Goal: Information Seeking & Learning: Learn about a topic

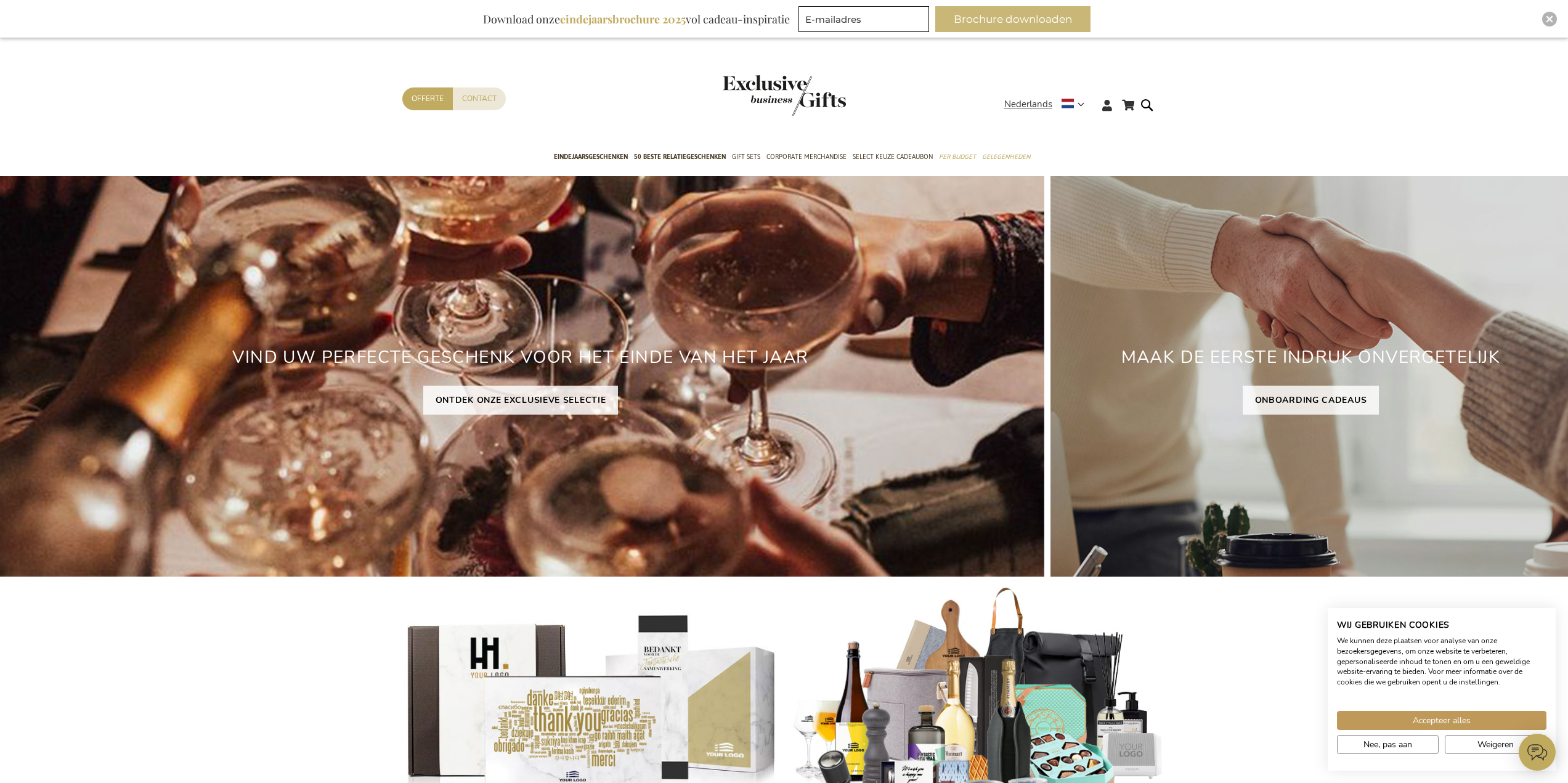
click at [1006, 11] on button "Brochure downloaden" at bounding box center [1013, 19] width 156 height 26
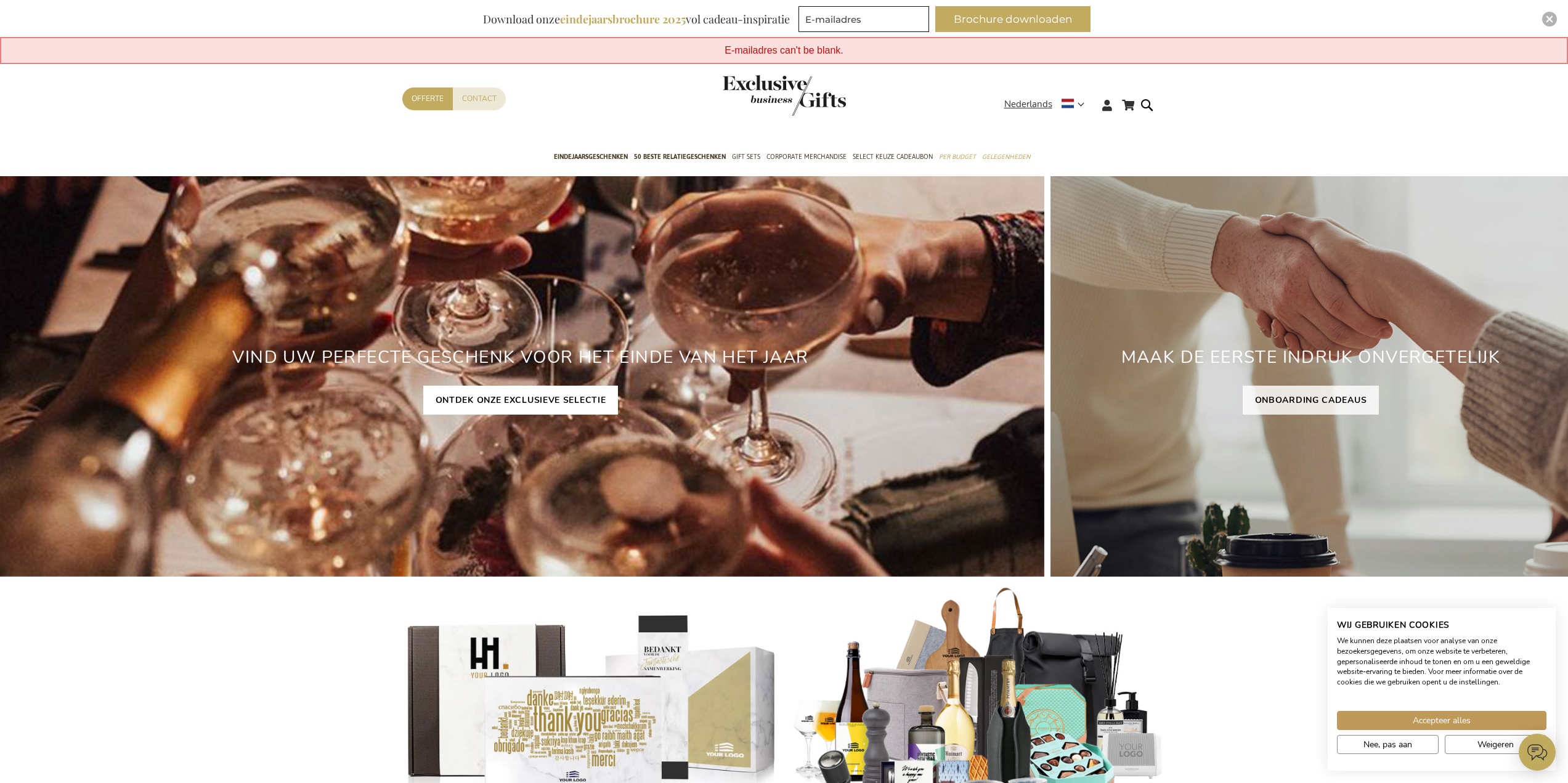
click at [514, 401] on link "ONTDEK ONZE EXCLUSIEVE SELECTIE" at bounding box center [521, 400] width 195 height 29
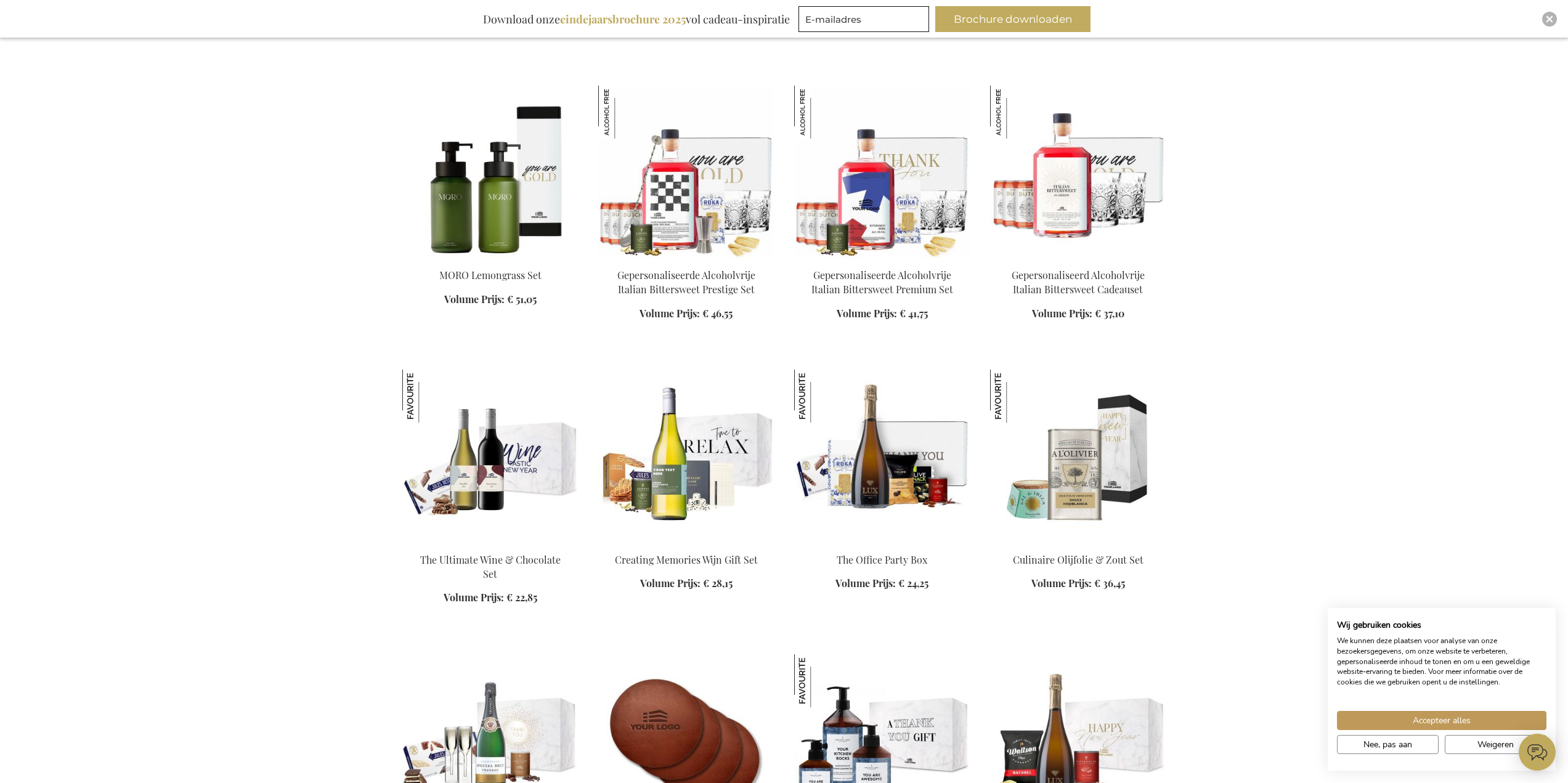
scroll to position [1664, 0]
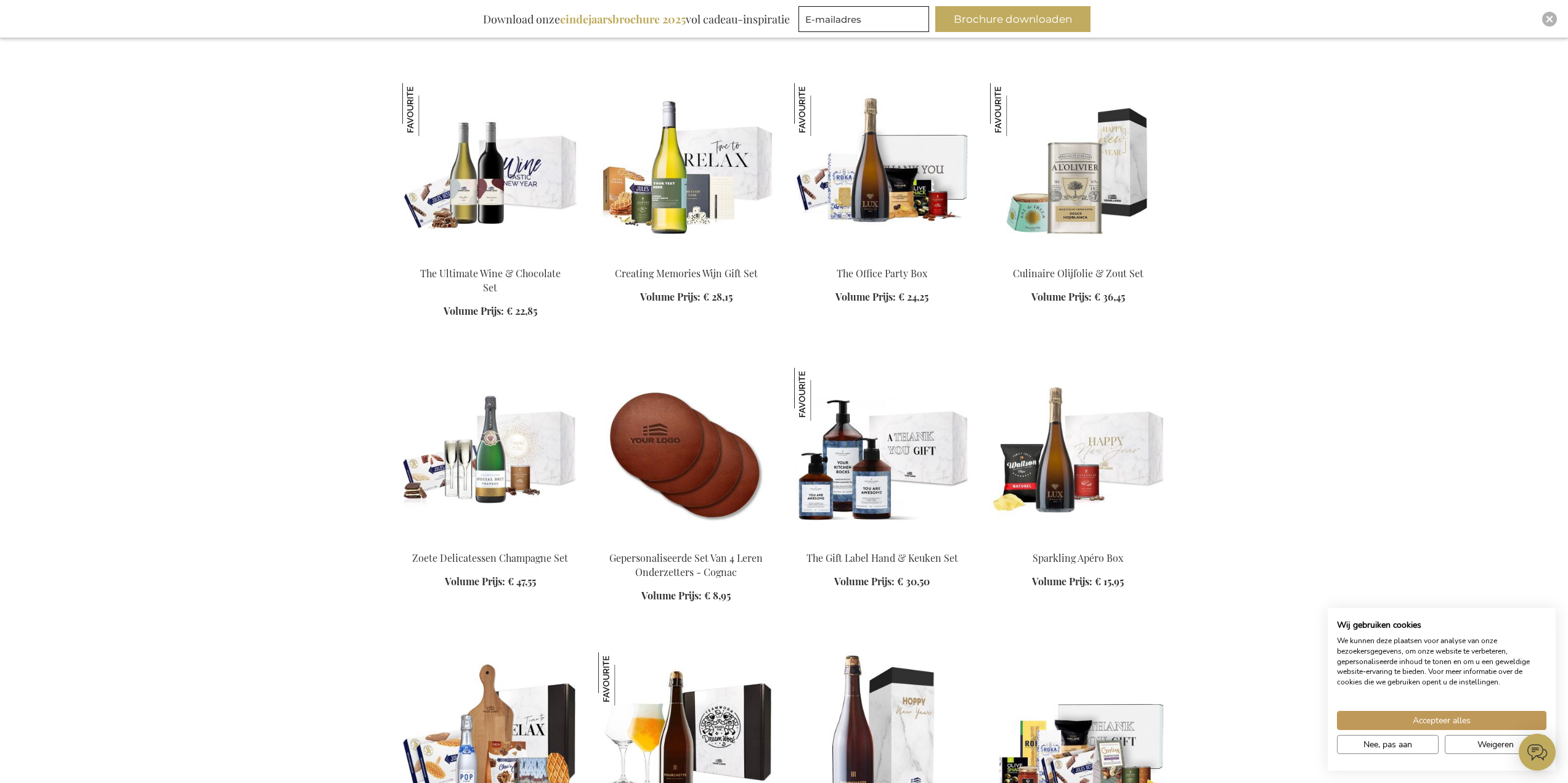
scroll to position [1725, 0]
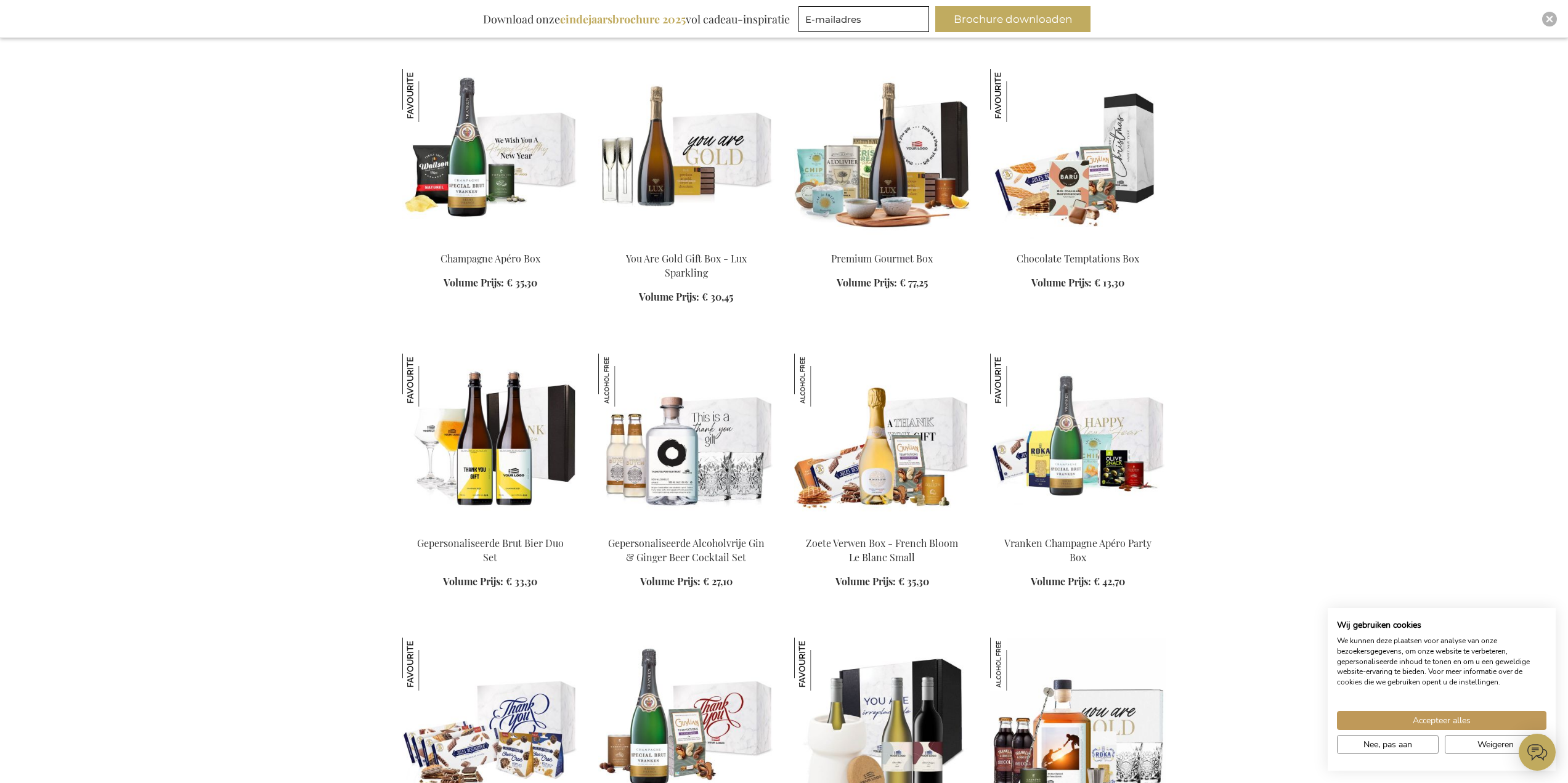
scroll to position [2896, 0]
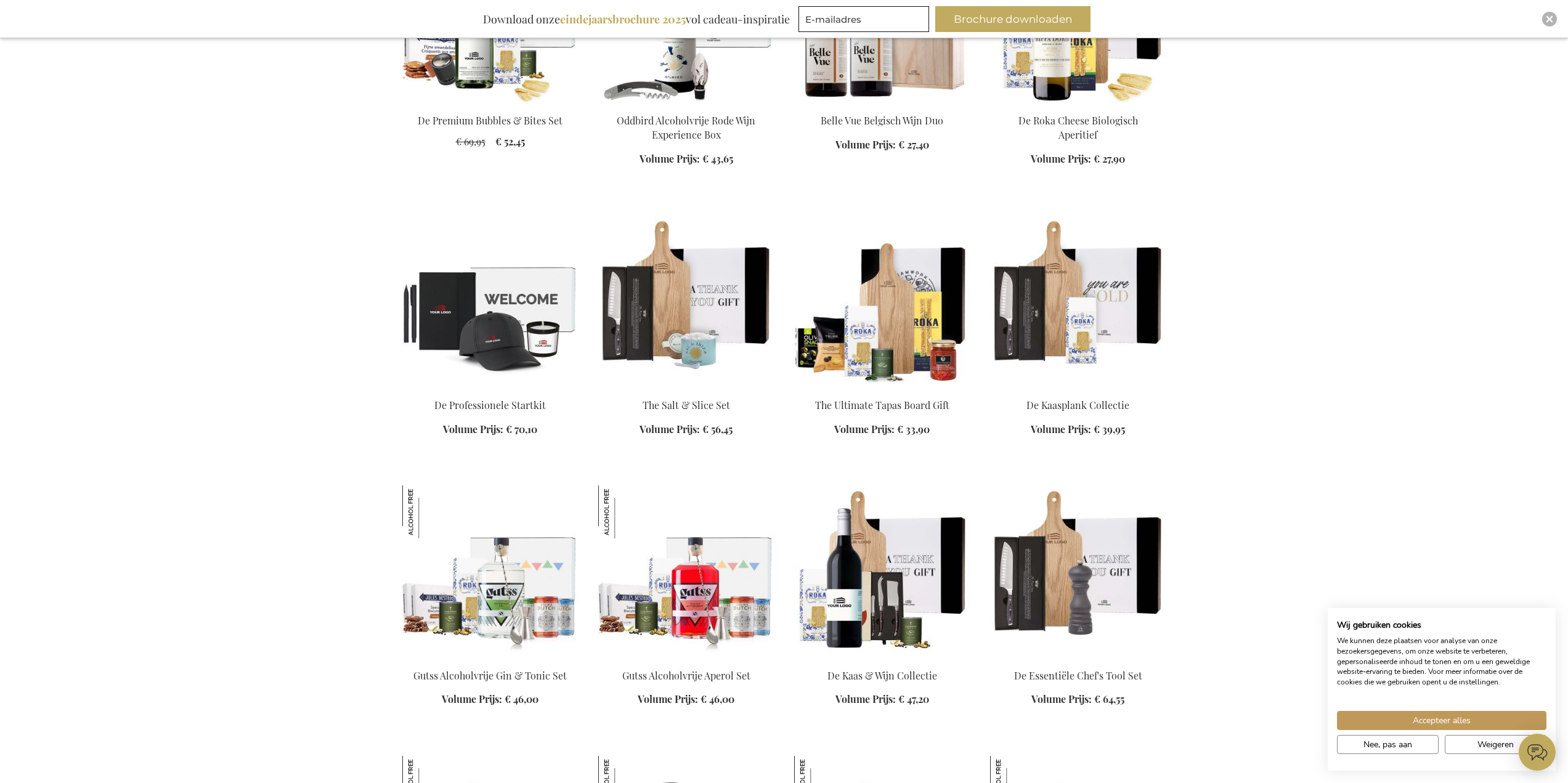
scroll to position [4806, 0]
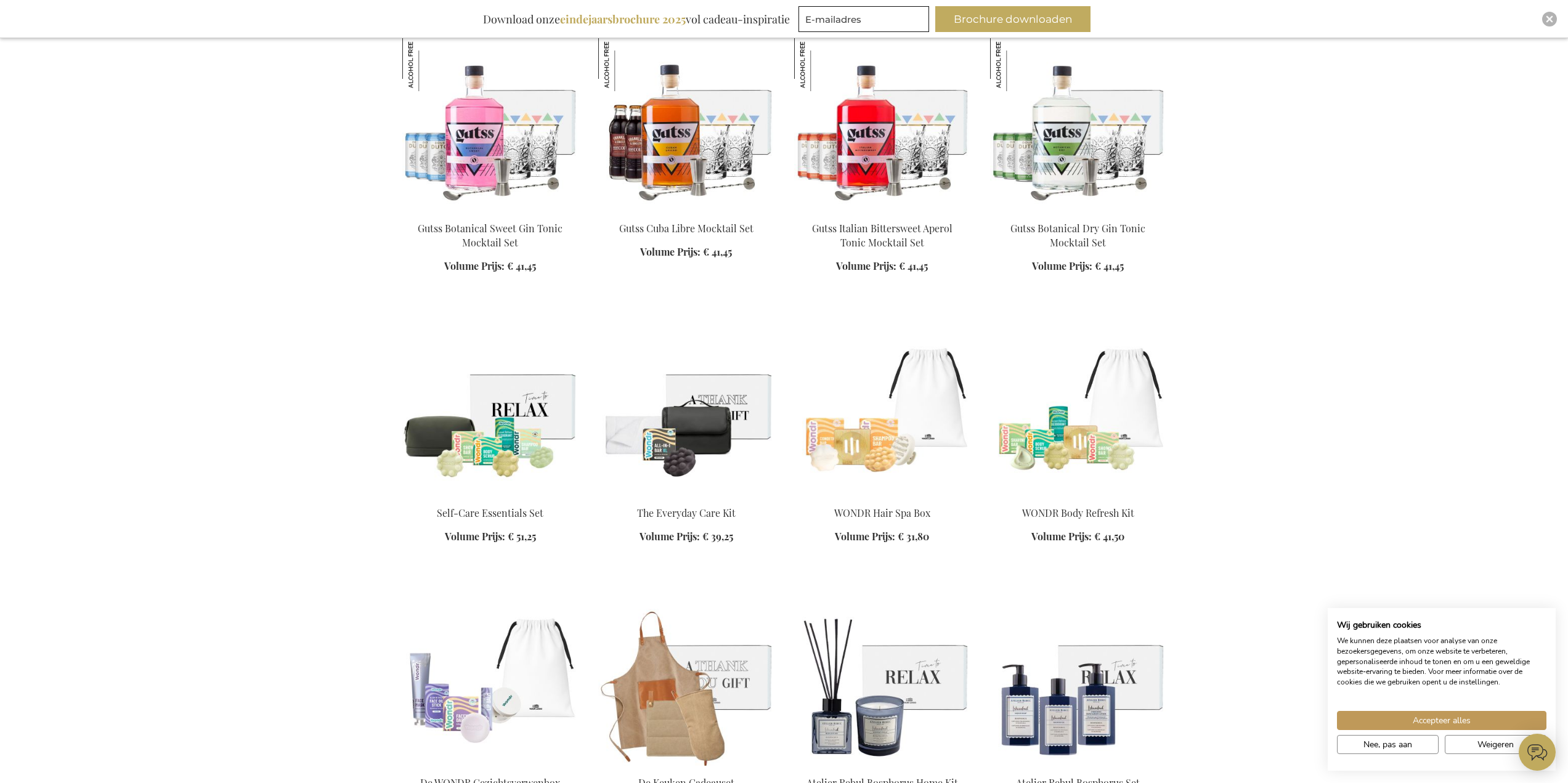
scroll to position [5485, 0]
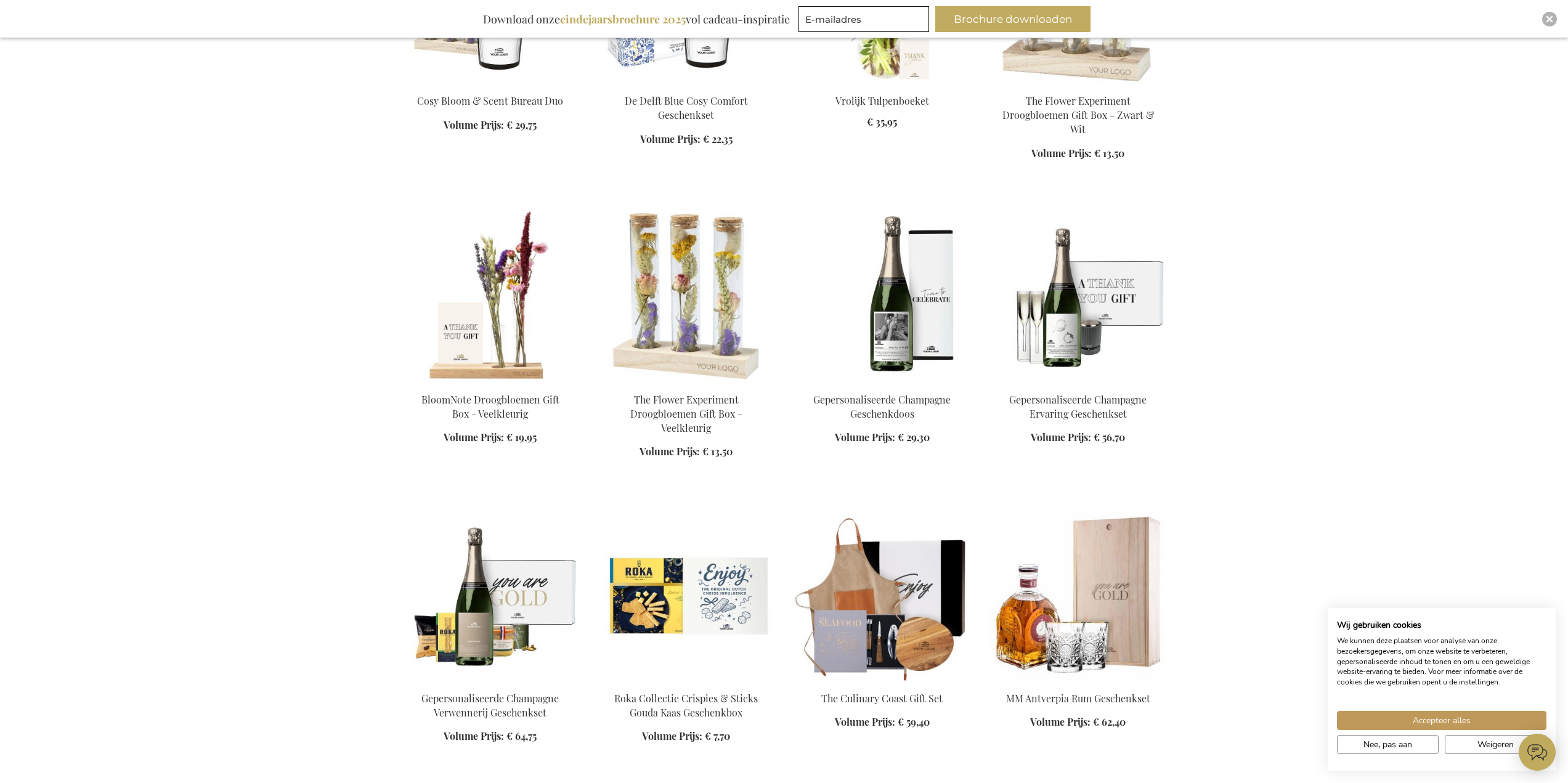
scroll to position [6717, 0]
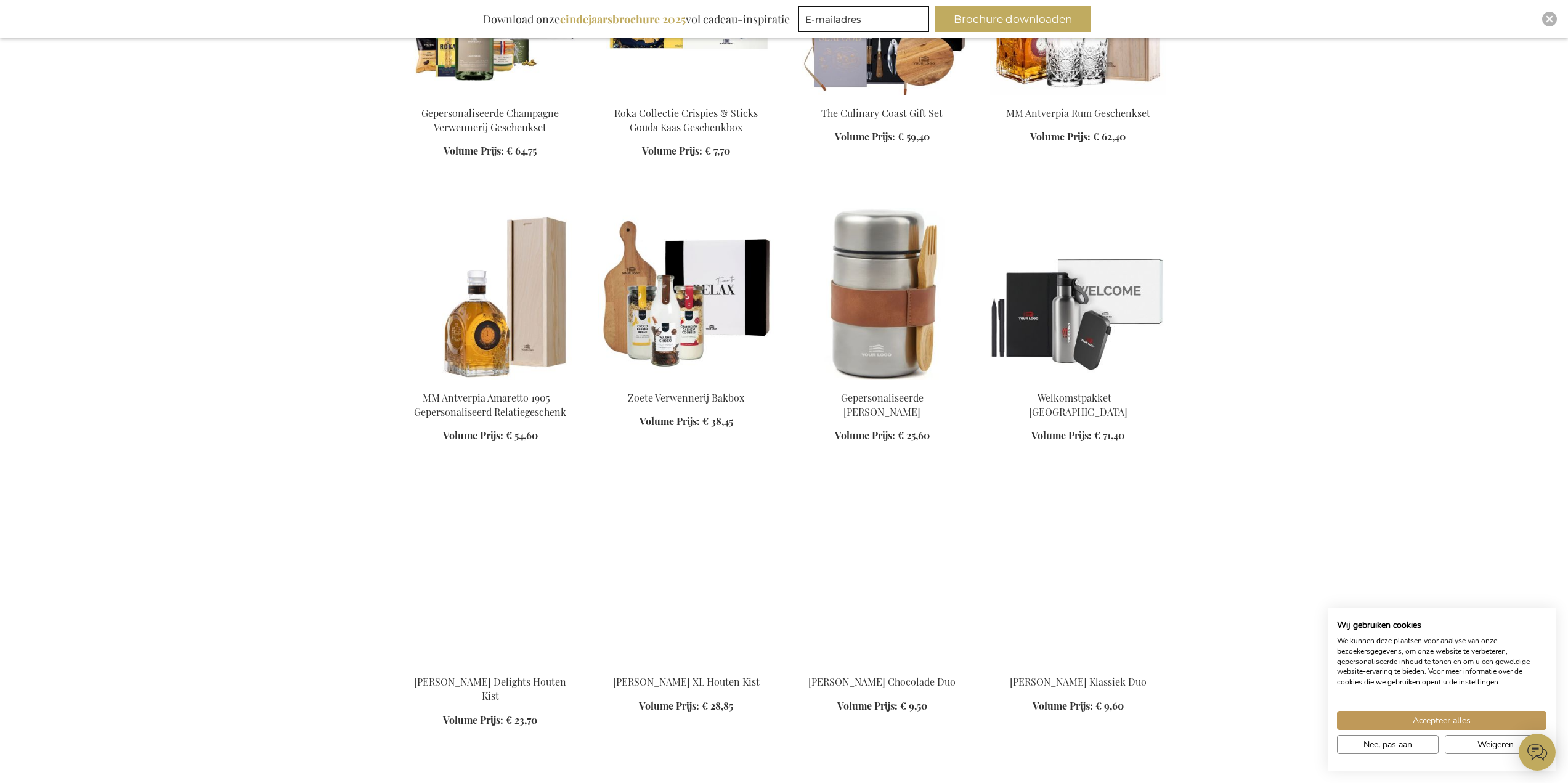
scroll to position [7332, 0]
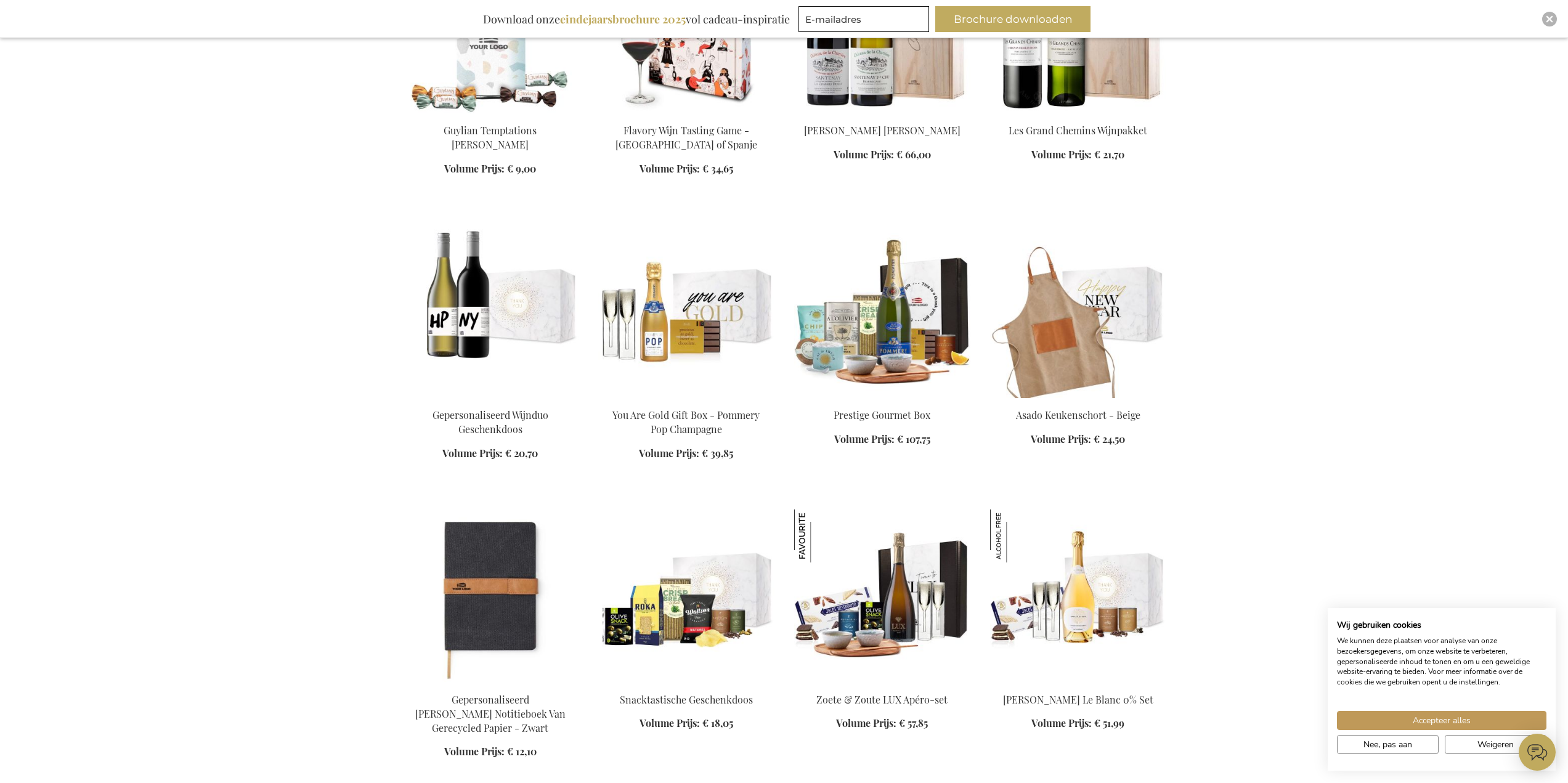
scroll to position [8134, 0]
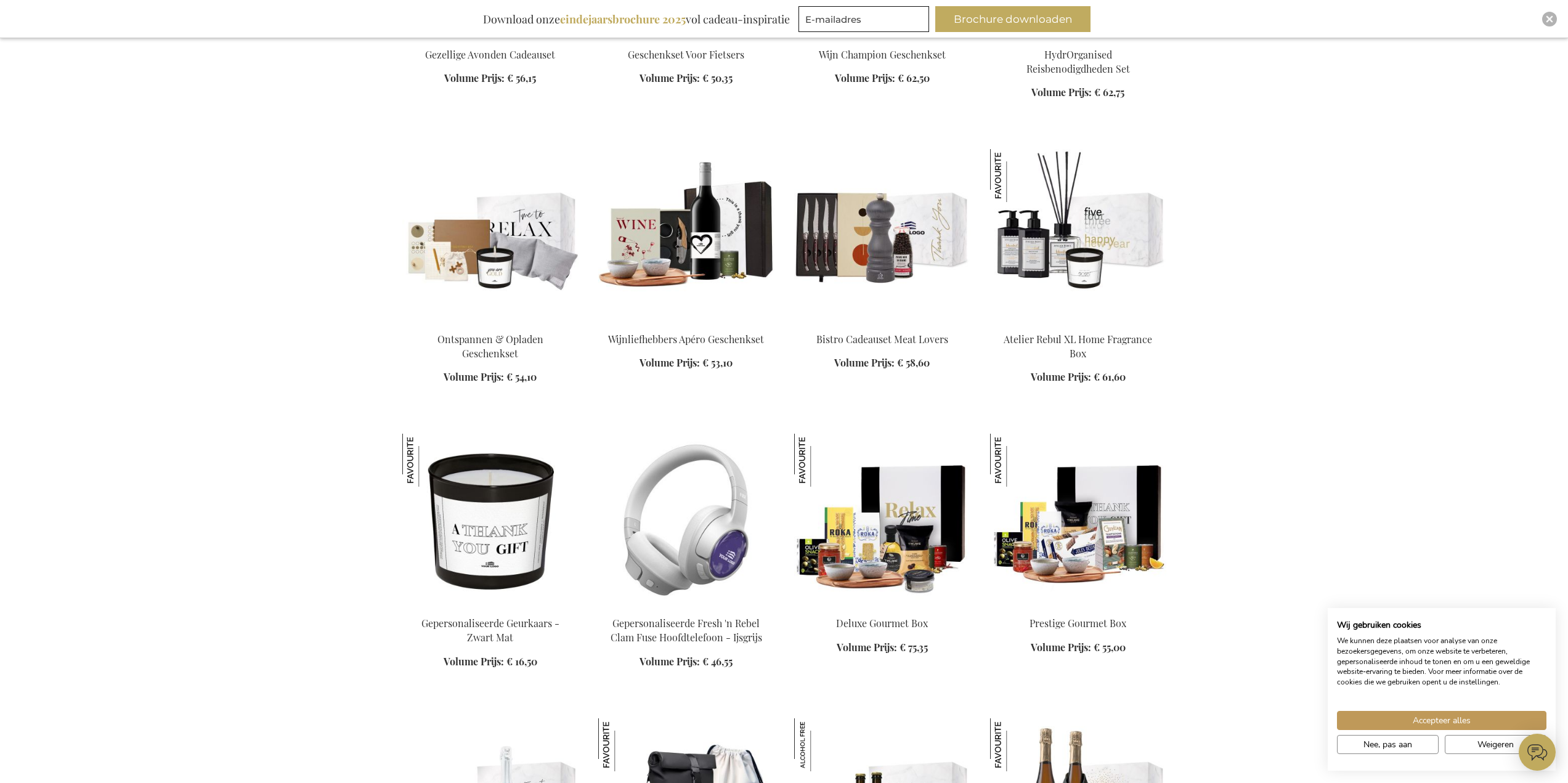
scroll to position [9305, 0]
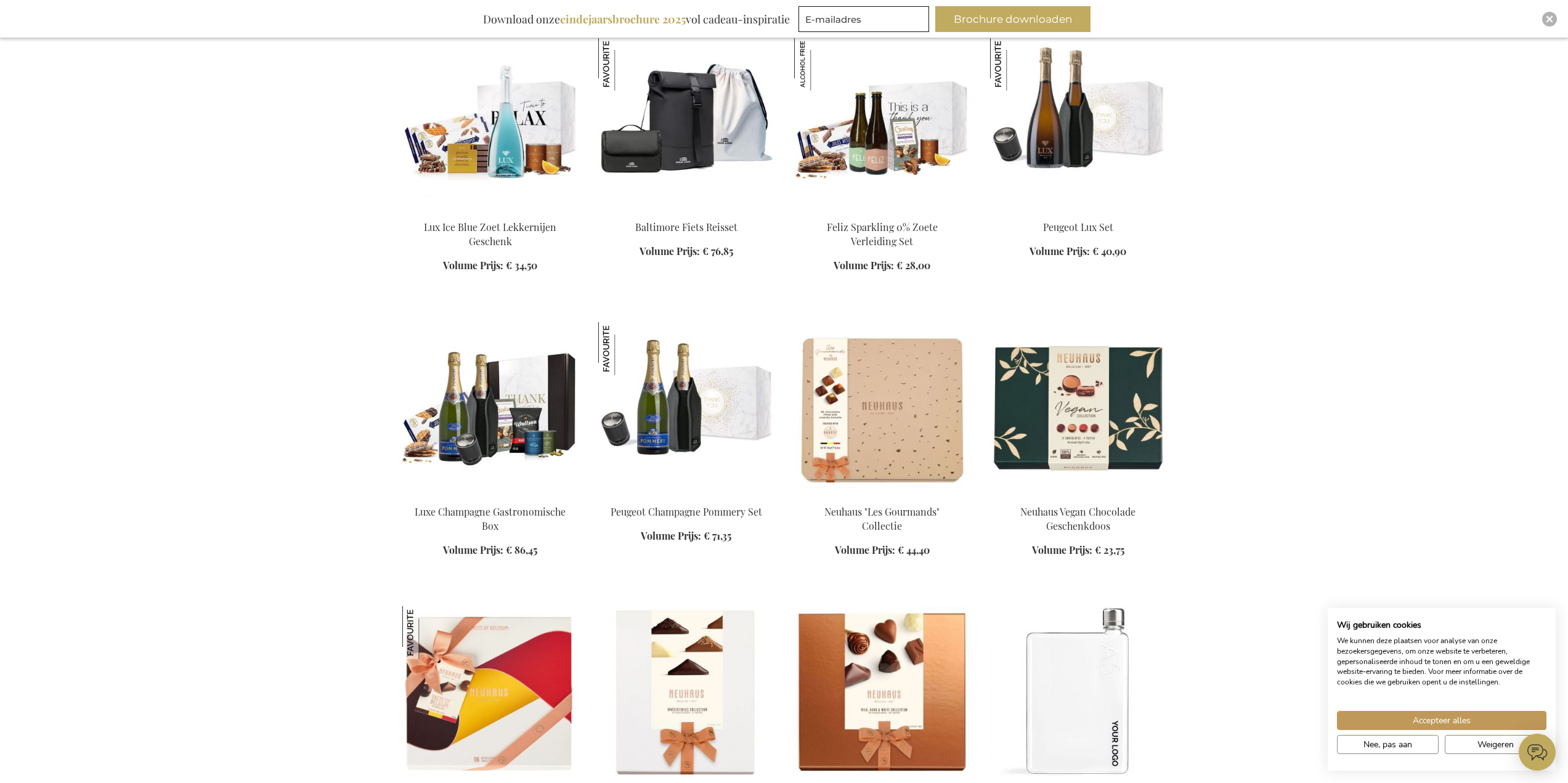
scroll to position [9736, 0]
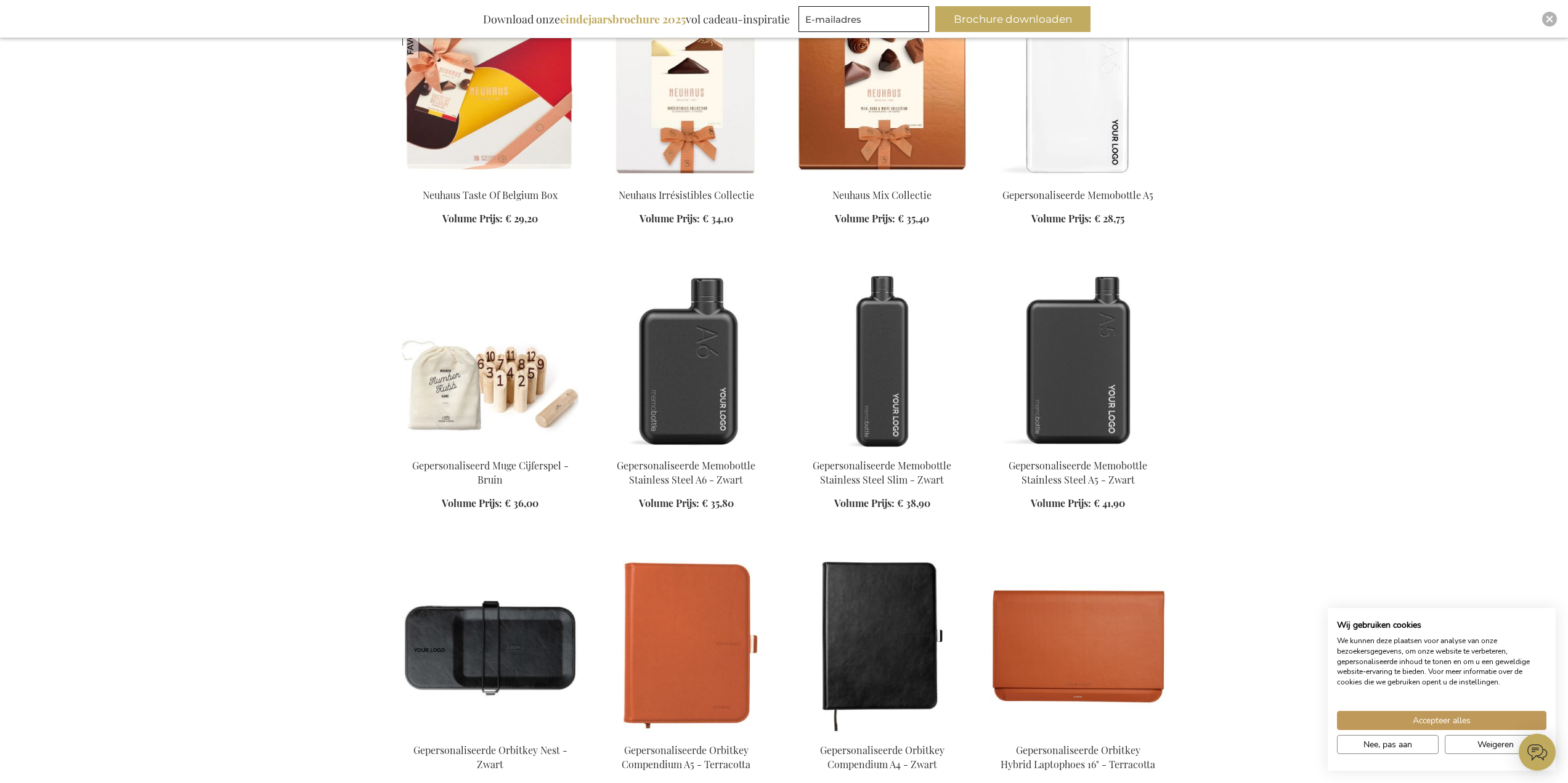
scroll to position [10599, 0]
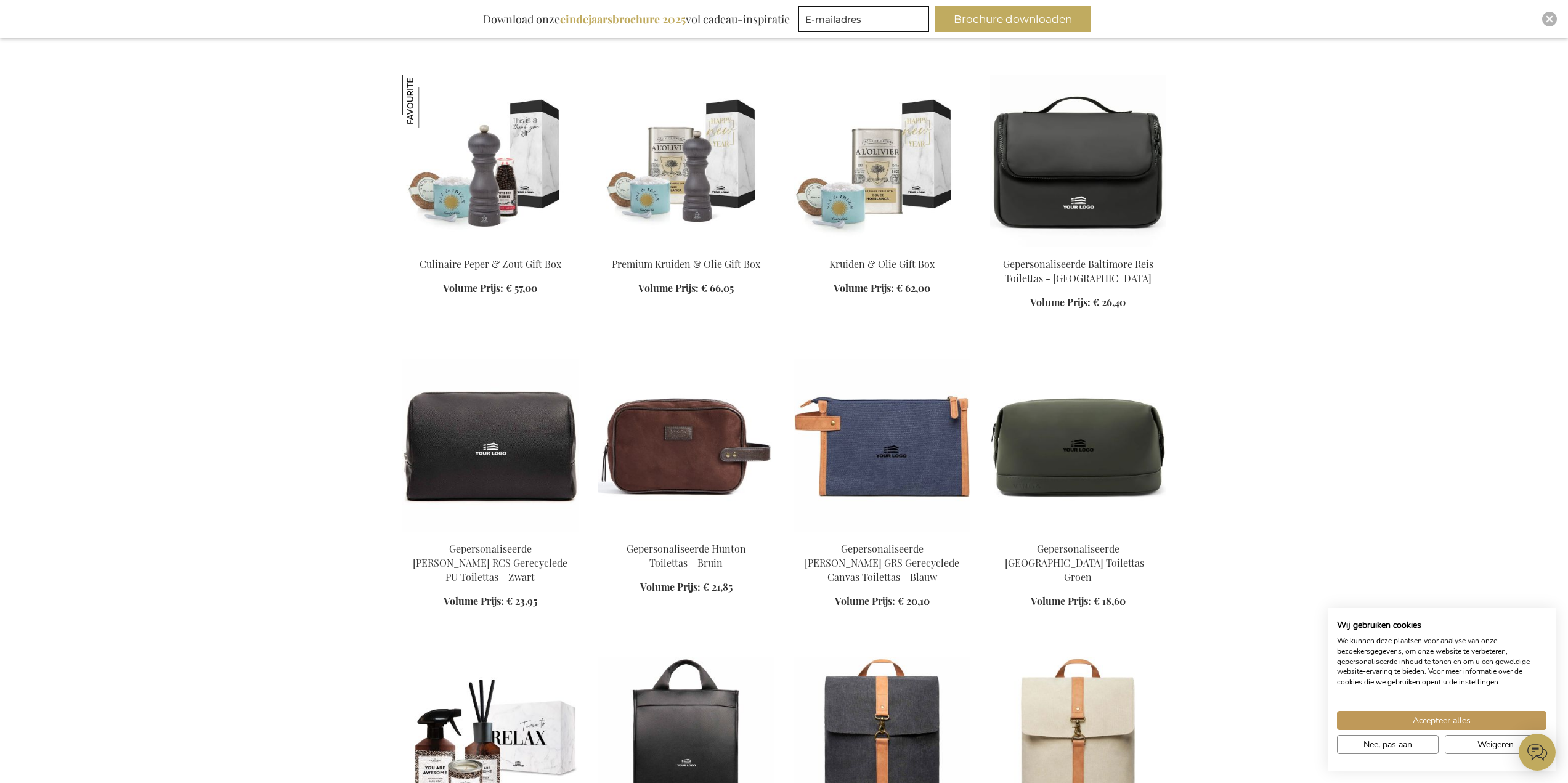
scroll to position [11400, 0]
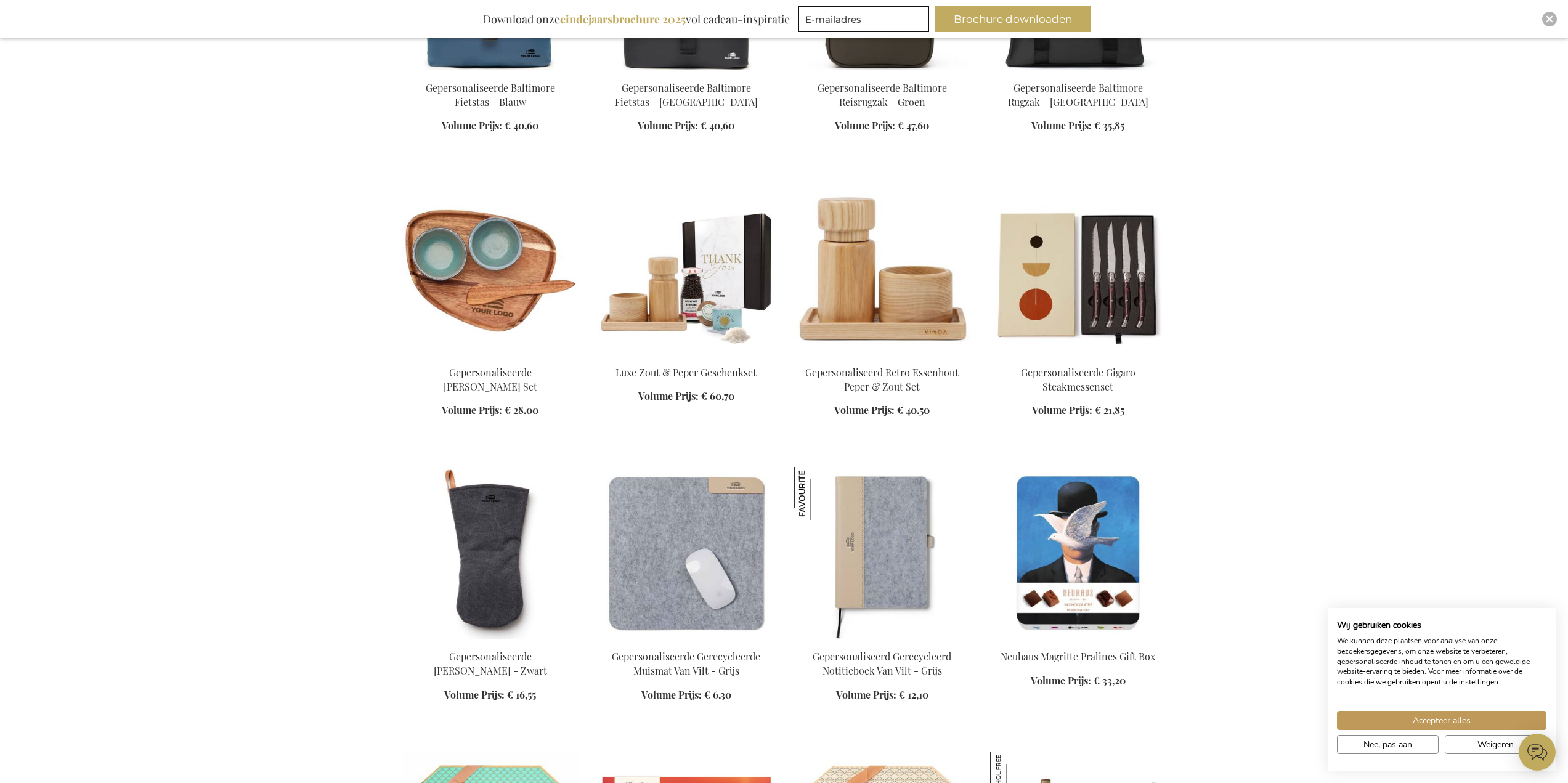
scroll to position [12509, 0]
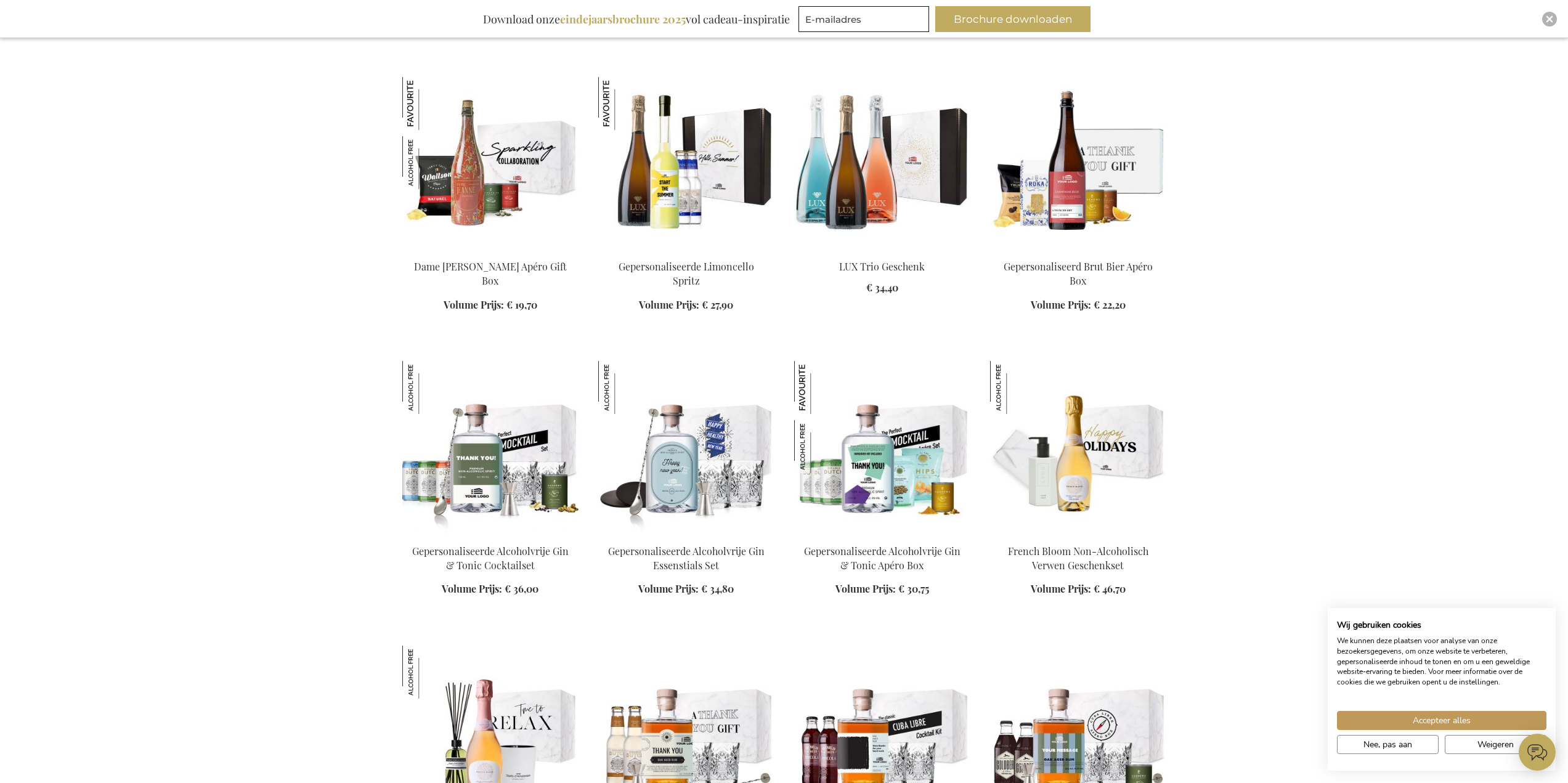
scroll to position [13434, 0]
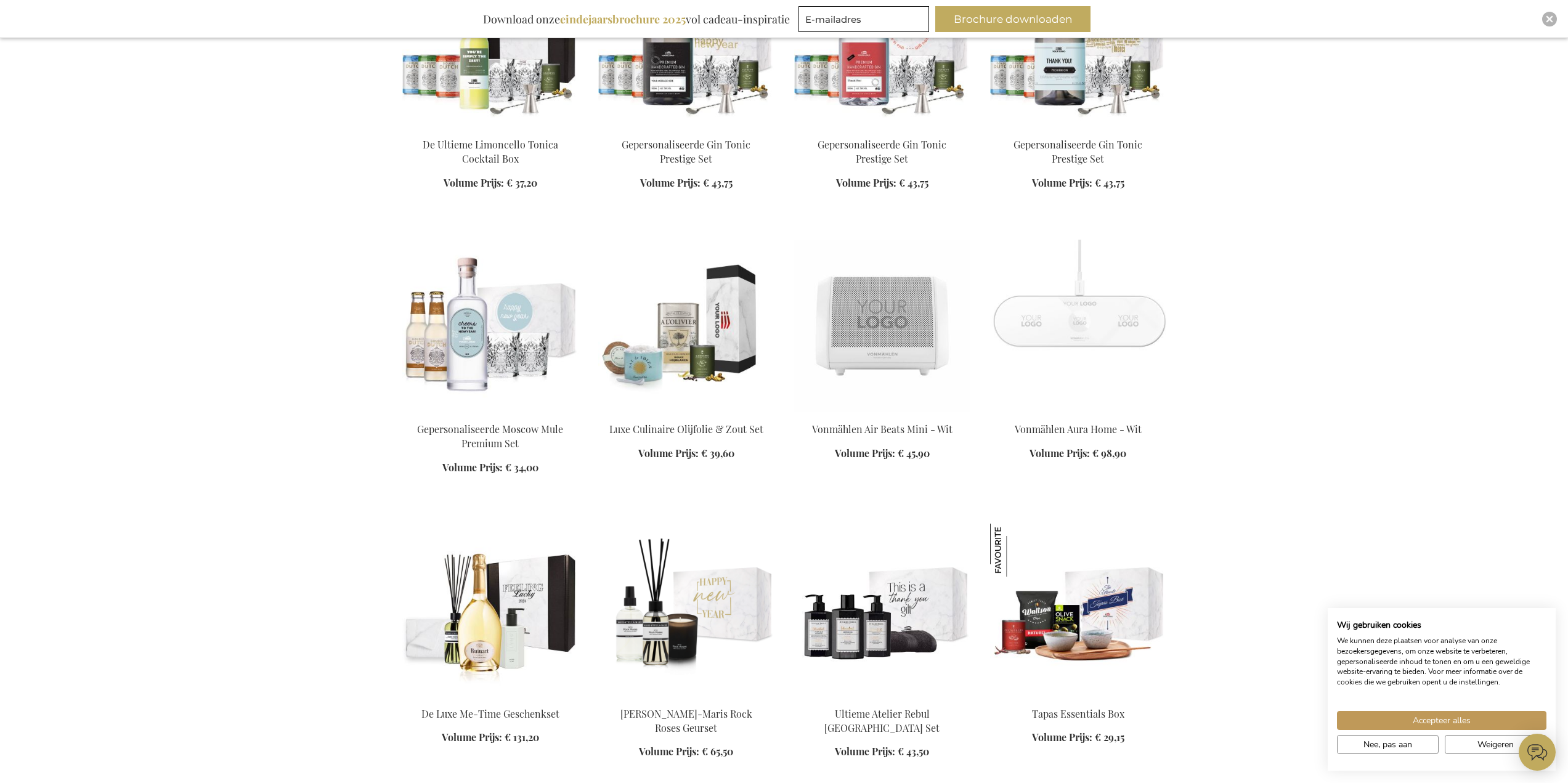
scroll to position [15035, 0]
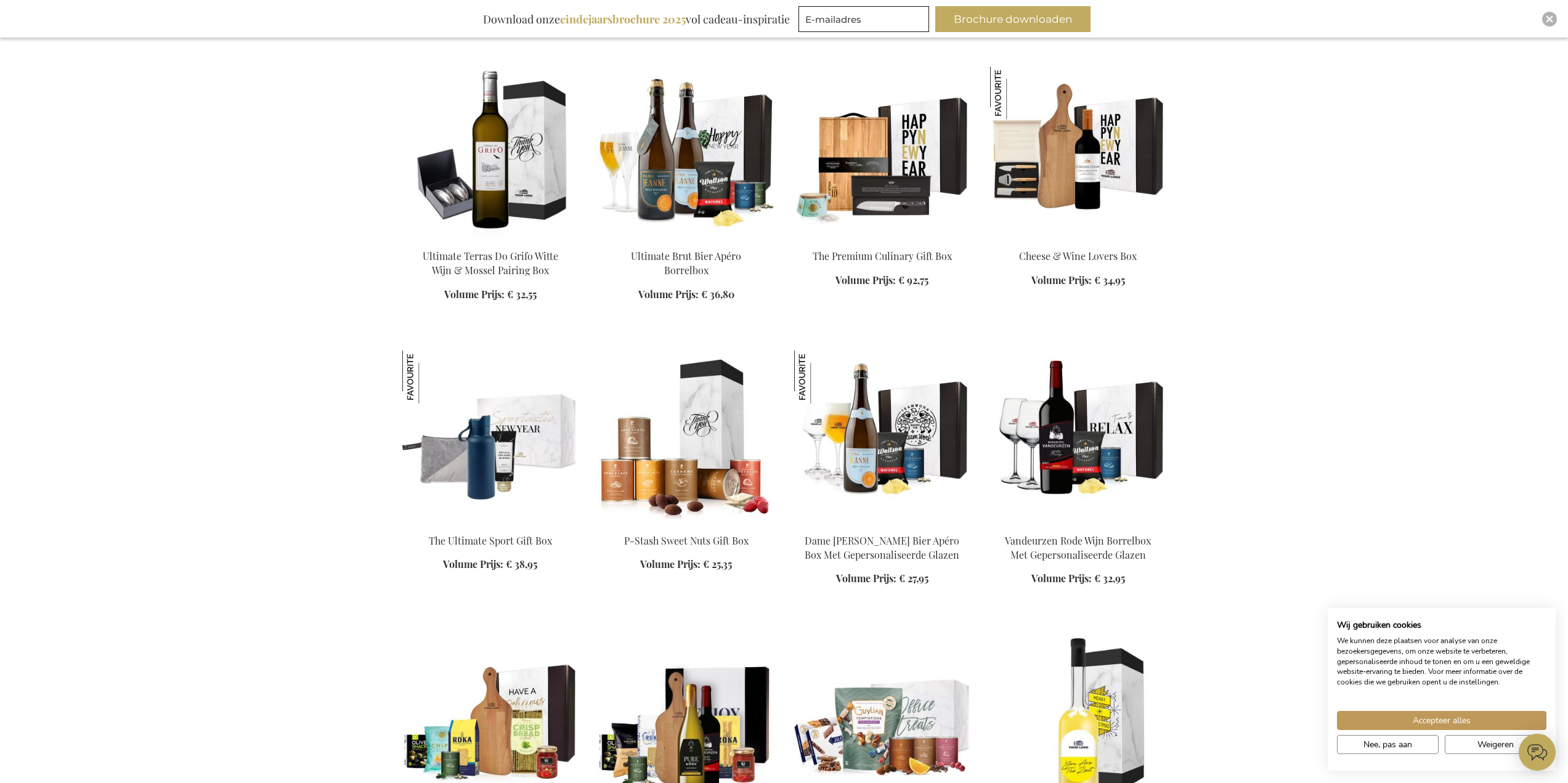
scroll to position [17130, 0]
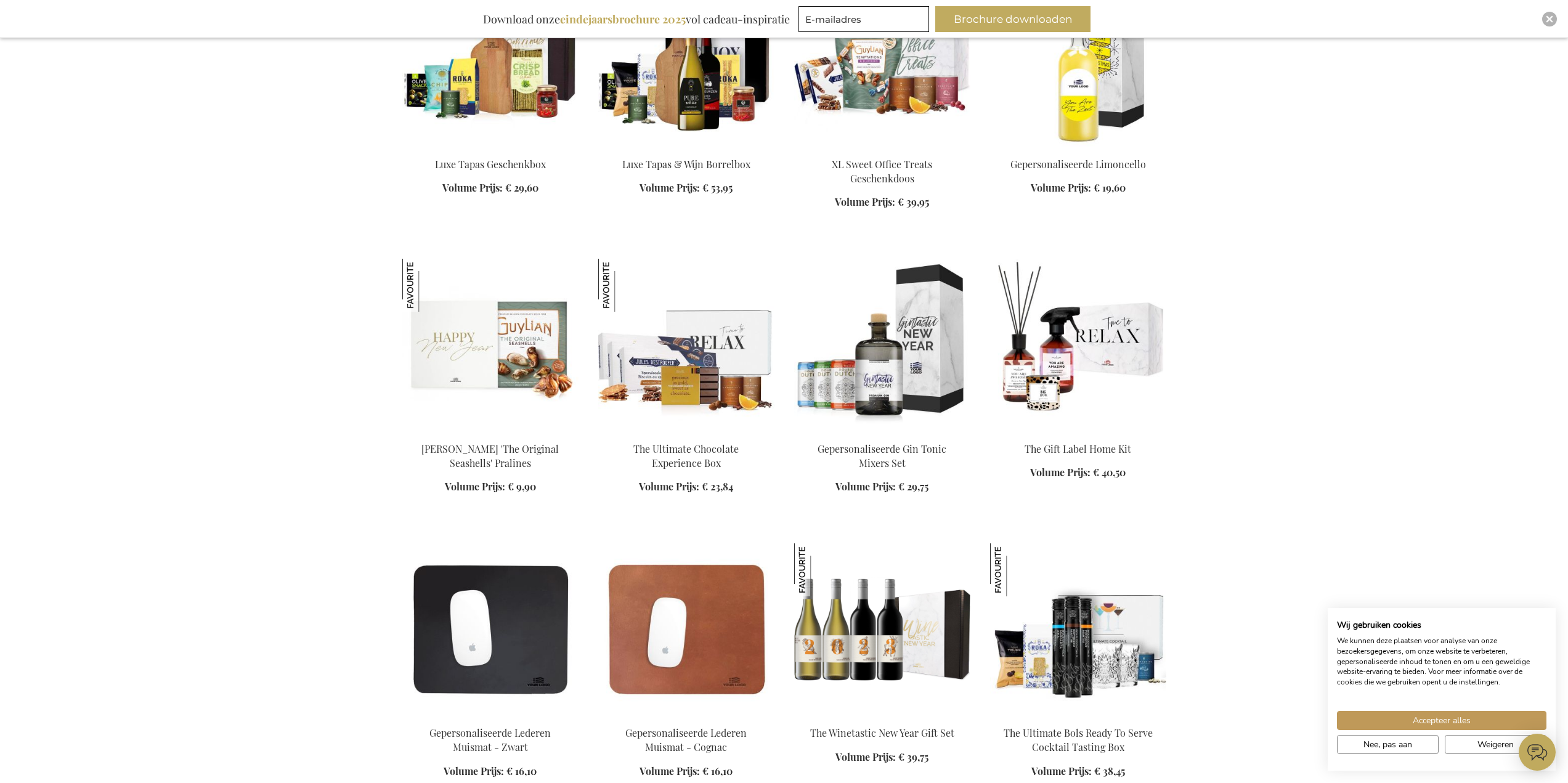
scroll to position [17562, 0]
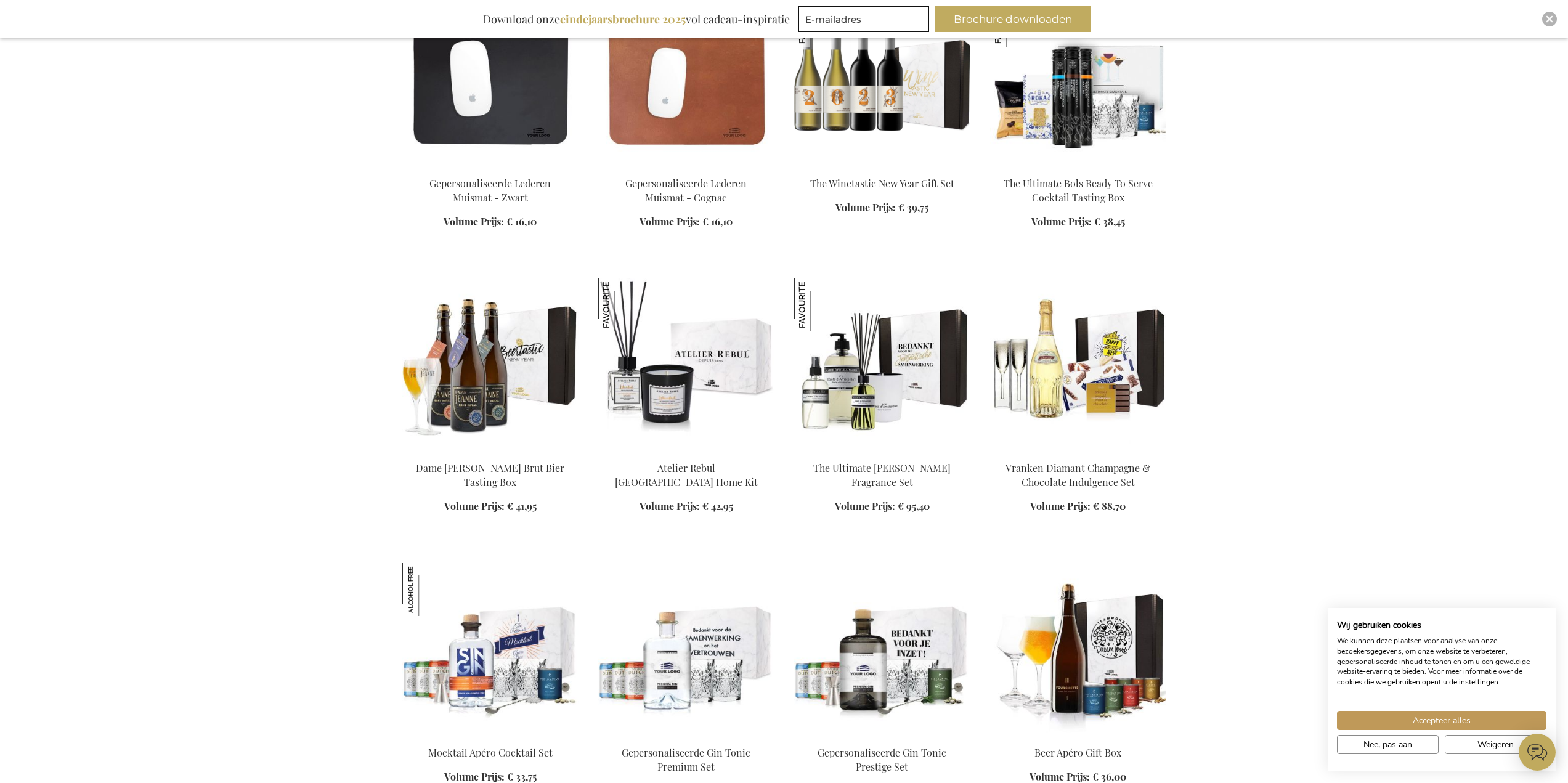
scroll to position [17870, 0]
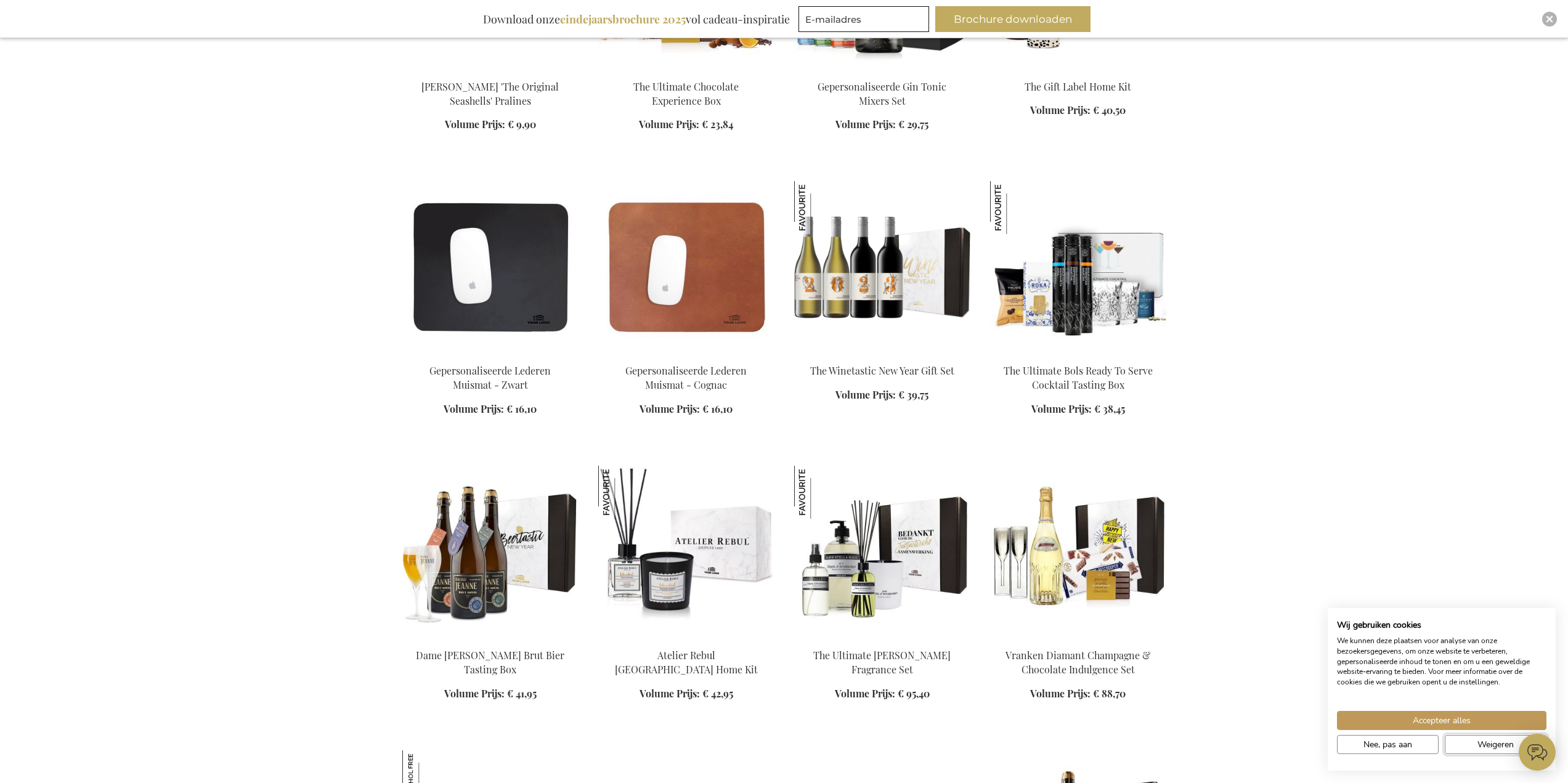
click at [1500, 745] on span "Weigeren" at bounding box center [1496, 745] width 37 height 13
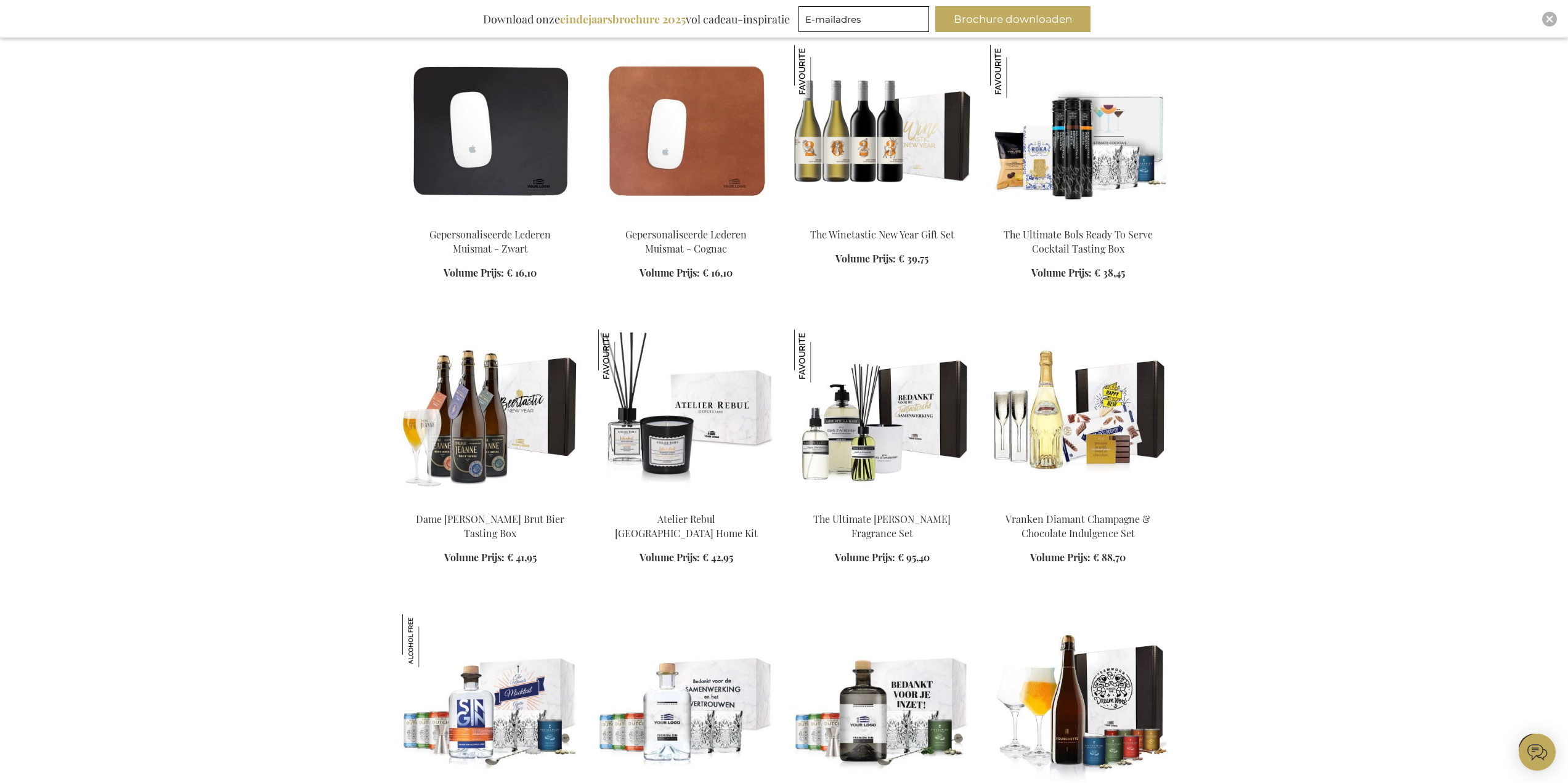
scroll to position [18424, 0]
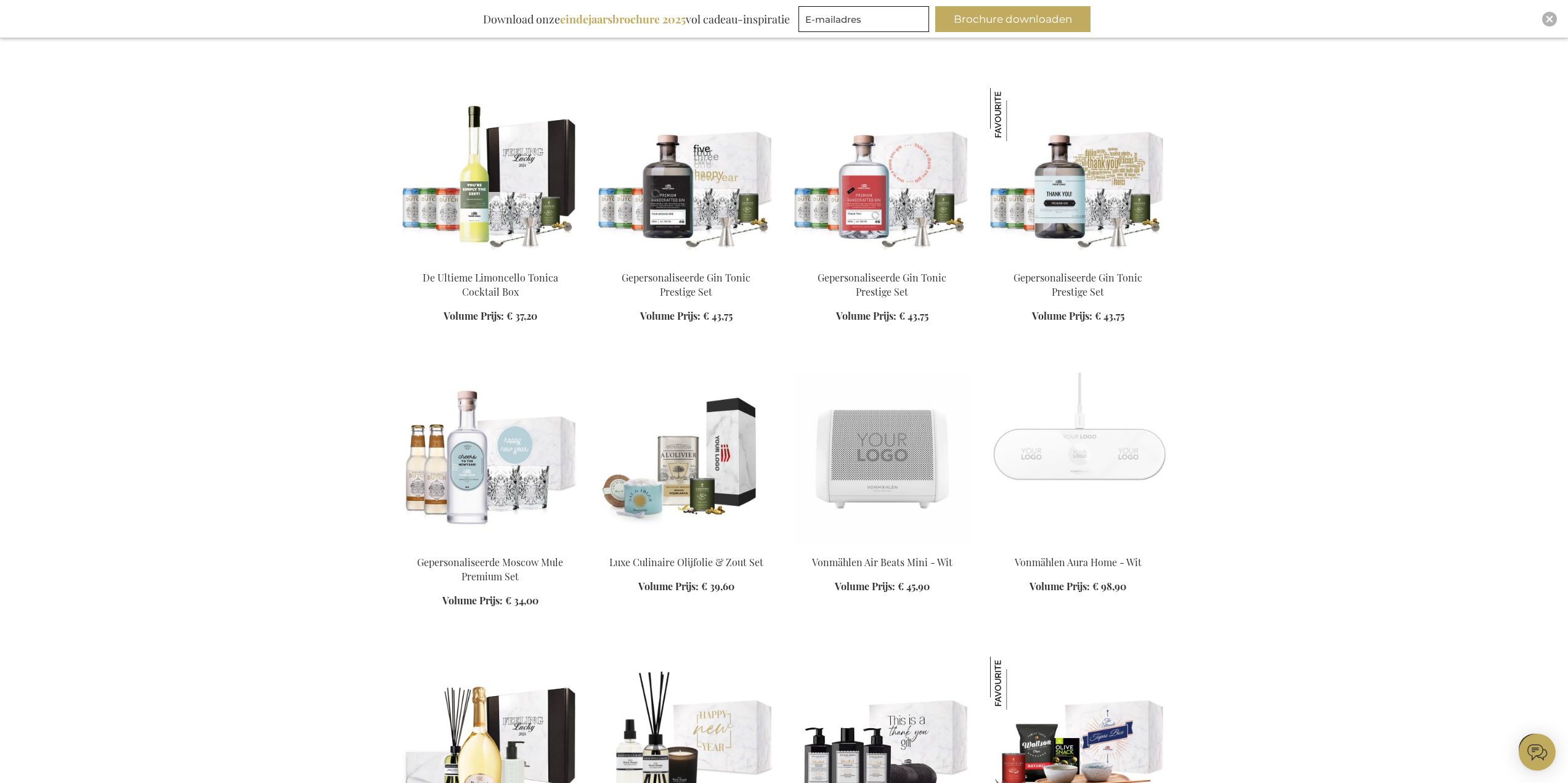
scroll to position [14604, 0]
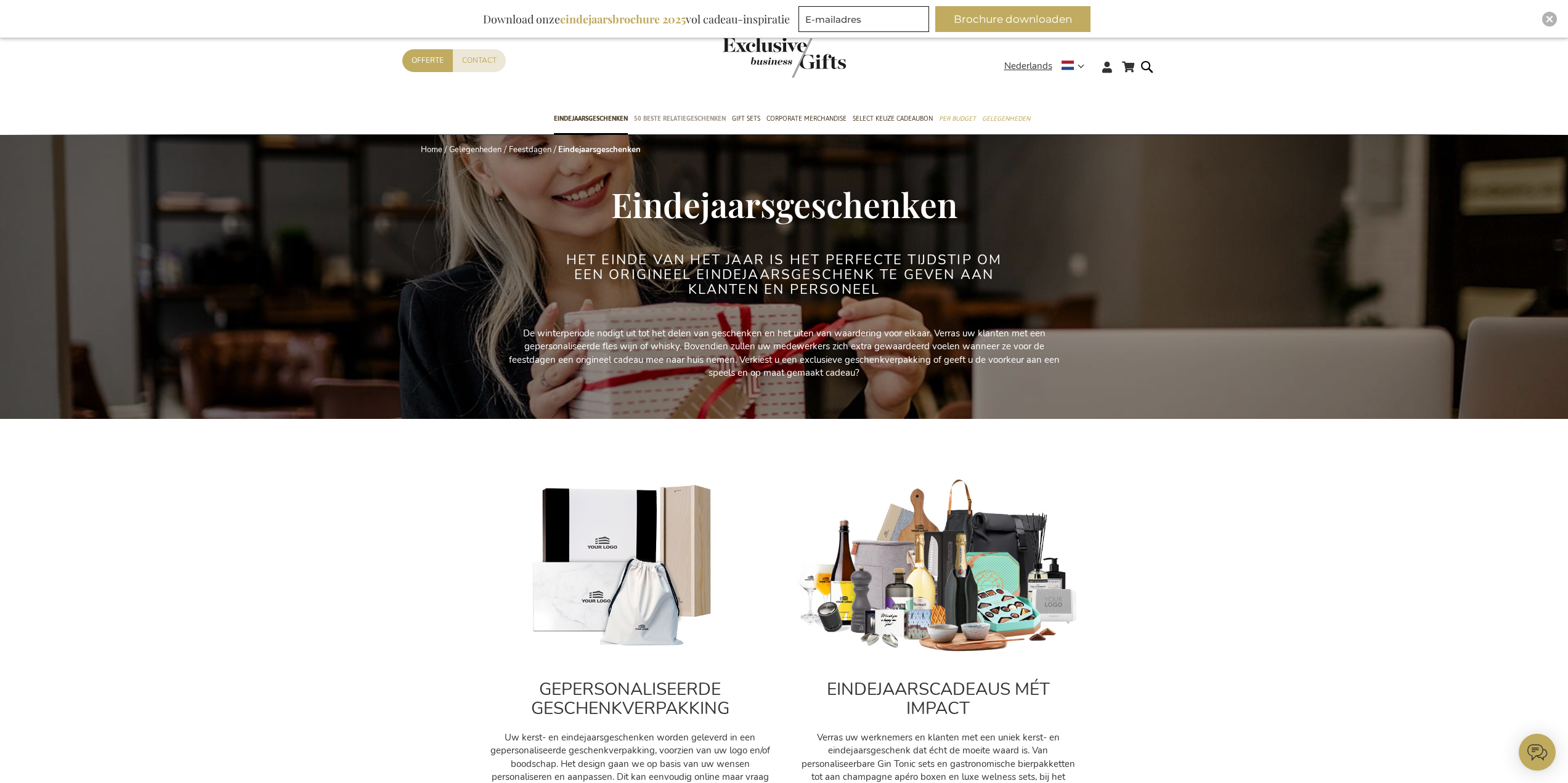
click at [702, 117] on span "50 beste relatiegeschenken" at bounding box center [680, 118] width 92 height 13
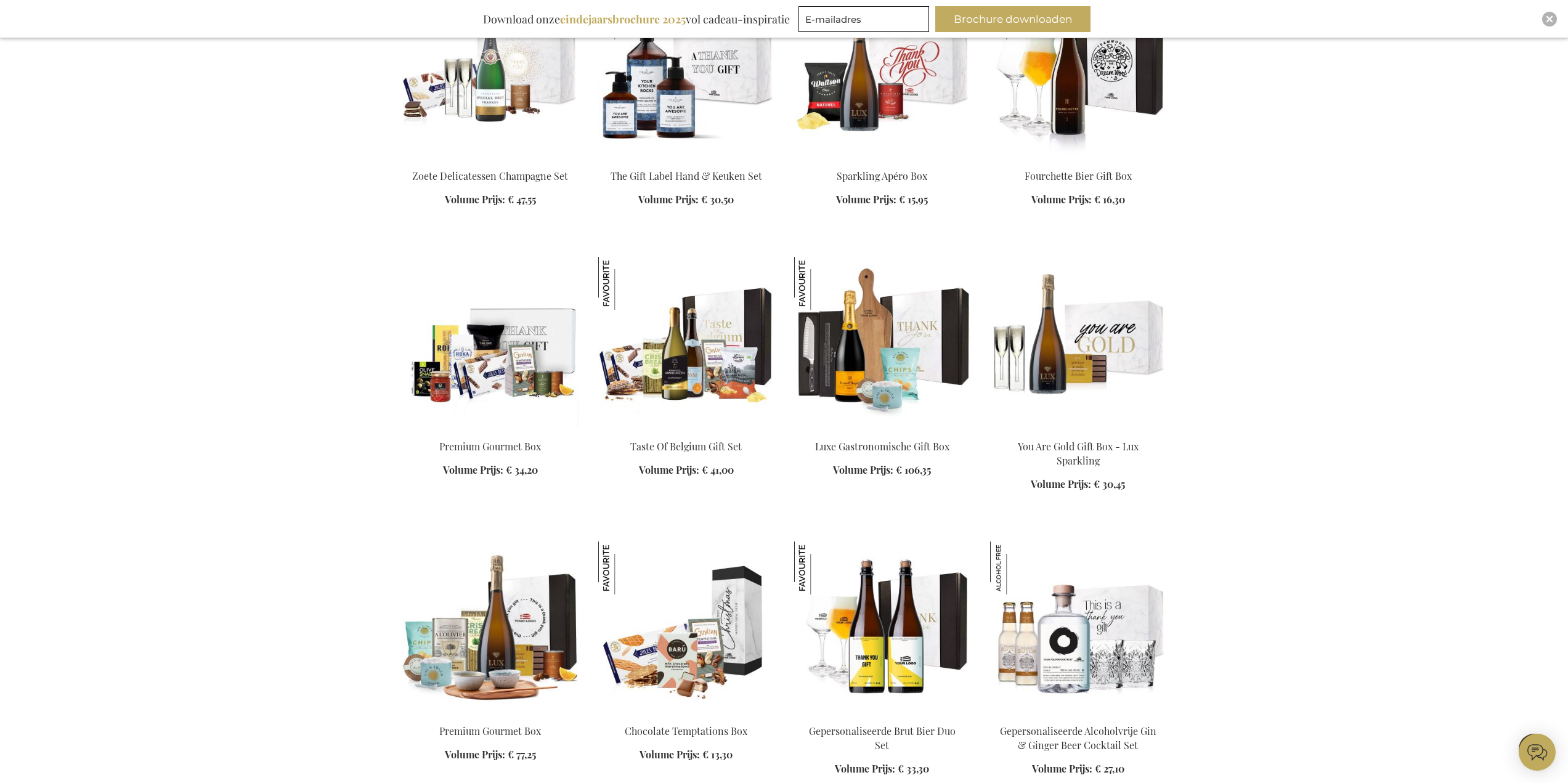
scroll to position [1417, 0]
